Goal: Task Accomplishment & Management: Complete application form

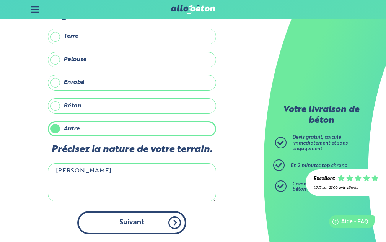
click at [180, 222] on button "Suivant" at bounding box center [131, 222] width 109 height 23
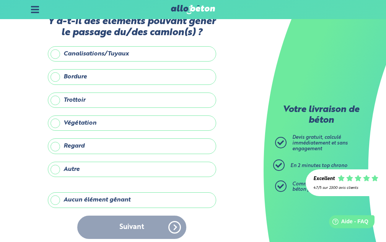
scroll to position [29, 0]
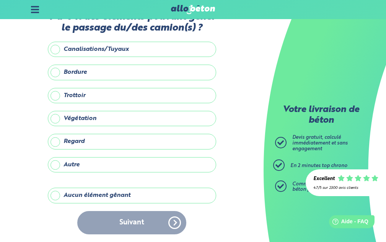
click at [162, 199] on label "Aucun élément gênant" at bounding box center [132, 195] width 168 height 15
click at [0, 0] on input "Aucun élément gênant" at bounding box center [0, 0] width 0 height 0
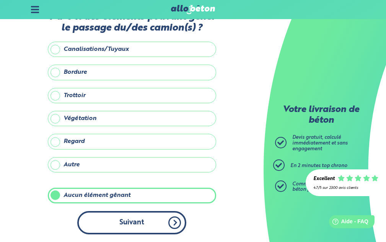
click at [172, 223] on button "Suivant" at bounding box center [131, 222] width 109 height 23
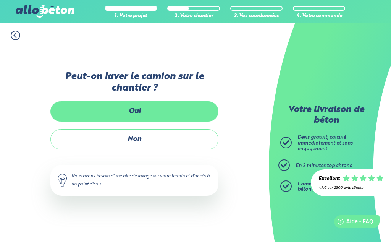
click at [124, 112] on label "Oui" at bounding box center [134, 111] width 168 height 20
click at [0, 0] on input "Oui" at bounding box center [0, 0] width 0 height 0
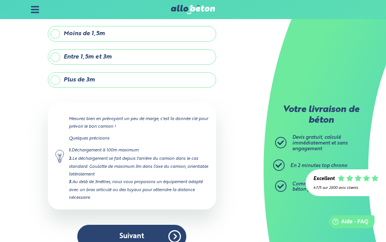
scroll to position [69, 0]
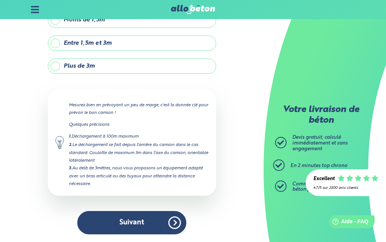
click at [99, 70] on label "Plus de 3m" at bounding box center [132, 65] width 168 height 15
click at [0, 0] on input "Plus de 3m" at bounding box center [0, 0] width 0 height 0
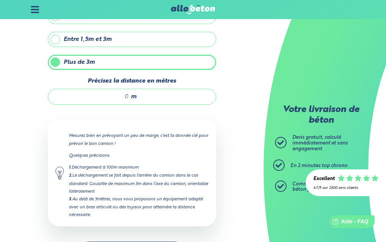
click at [120, 47] on label "Entre 1,5m et 3m" at bounding box center [132, 39] width 168 height 15
click at [0, 0] on input "Entre 1,5m et 3m" at bounding box center [0, 0] width 0 height 0
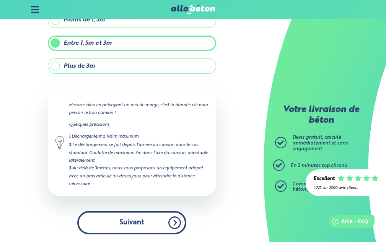
click at [176, 225] on button "Suivant" at bounding box center [131, 222] width 109 height 23
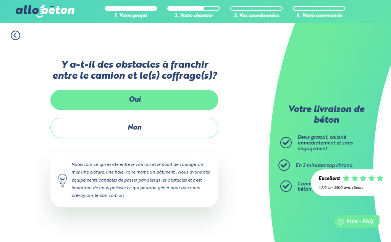
click at [177, 103] on label "Oui" at bounding box center [134, 100] width 168 height 20
click at [0, 0] on input "Oui" at bounding box center [0, 0] width 0 height 0
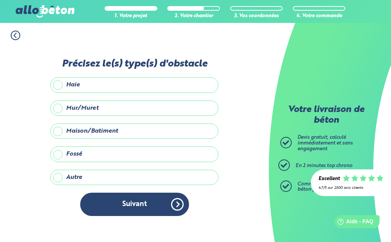
click at [13, 37] on icon at bounding box center [16, 36] width 10 height 10
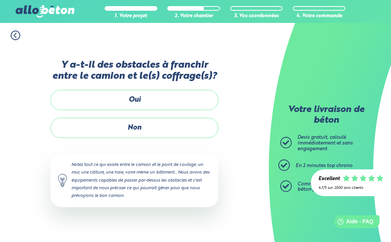
click at [121, 137] on label "Non" at bounding box center [134, 128] width 168 height 20
click at [0, 0] on input "Non" at bounding box center [0, 0] width 0 height 0
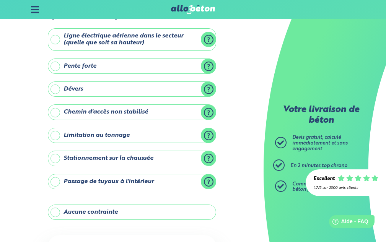
scroll to position [76, 0]
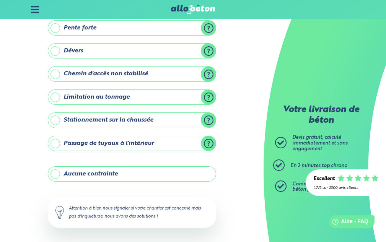
click at [177, 179] on label "Aucune contrainte" at bounding box center [132, 173] width 168 height 15
click at [0, 0] on input "Aucune contrainte" at bounding box center [0, 0] width 0 height 0
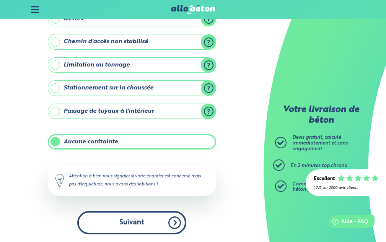
click at [171, 223] on button "Suivant" at bounding box center [131, 222] width 109 height 23
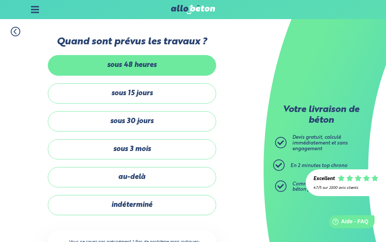
click at [165, 72] on label "sous 48 heures" at bounding box center [132, 65] width 168 height 20
click at [0, 0] on input "sous 48 heures" at bounding box center [0, 0] width 0 height 0
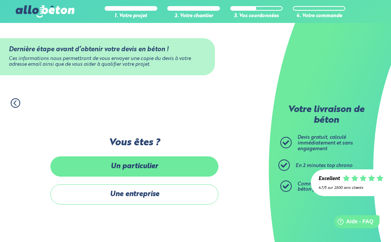
click at [153, 172] on label "Un particulier" at bounding box center [134, 166] width 168 height 20
click at [0, 0] on input "Un particulier" at bounding box center [0, 0] width 0 height 0
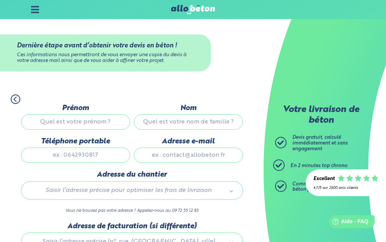
click at [93, 127] on input "Prénom" at bounding box center [75, 121] width 109 height 15
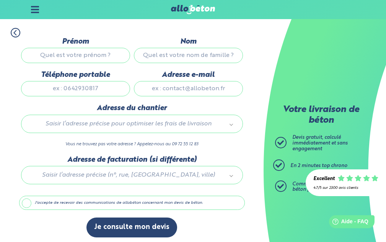
scroll to position [73, 0]
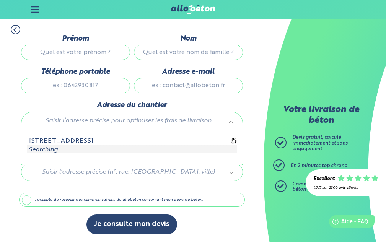
type input "[STREET_ADDRESS][PERSON_NAME]"
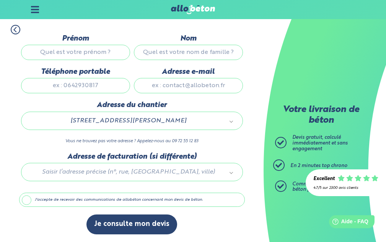
click at [196, 85] on input "Adresse e-mail" at bounding box center [188, 85] width 109 height 15
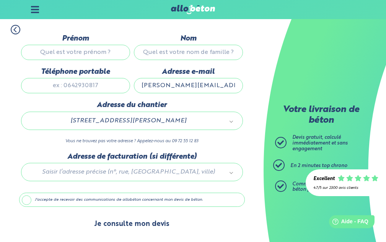
type input "[PERSON_NAME][EMAIL_ADDRESS][PERSON_NAME][DOMAIN_NAME]"
click at [139, 223] on button "Je consulte mon devis" at bounding box center [131, 223] width 91 height 19
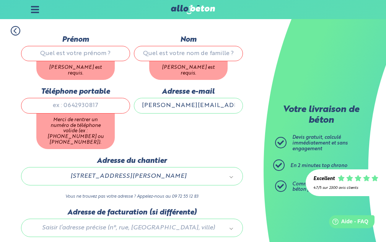
scroll to position [35, 0]
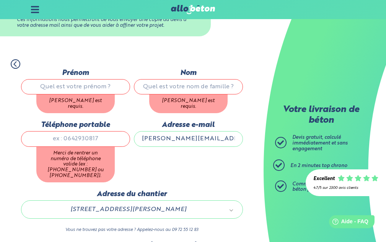
click at [94, 88] on input "Prénom" at bounding box center [75, 86] width 109 height 15
type input "[PERSON_NAME]"
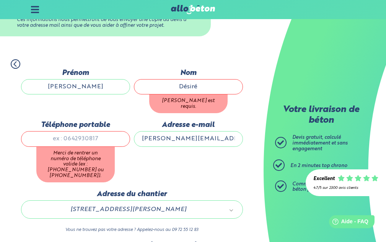
type input "Désiré"
click at [91, 141] on div "Téléphone portable Merci de rentrer un numéro de téléphone valide (ex : [PHONE_…" at bounding box center [75, 155] width 113 height 69
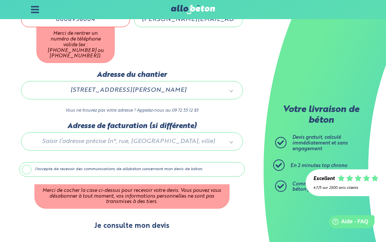
type input "0608958604"
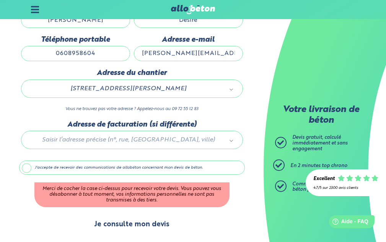
scroll to position [105, 0]
click at [142, 223] on button "Je consulte mon devis" at bounding box center [131, 224] width 91 height 19
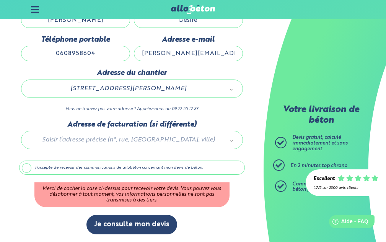
click at [102, 170] on label "J'accepte de recevoir des communications de allobéton concernant mon devis de b…" at bounding box center [132, 168] width 226 height 15
click at [0, 0] on input "J'accepte de recevoir des communications de allobéton concernant mon devis de b…" at bounding box center [0, 0] width 0 height 0
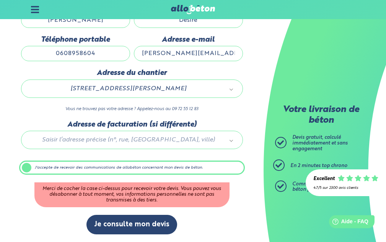
scroll to position [73, 0]
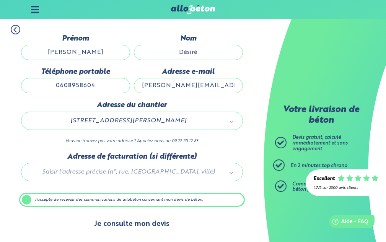
click at [131, 221] on button "Je consulte mon devis" at bounding box center [131, 223] width 91 height 19
